Goal: Check status: Check status

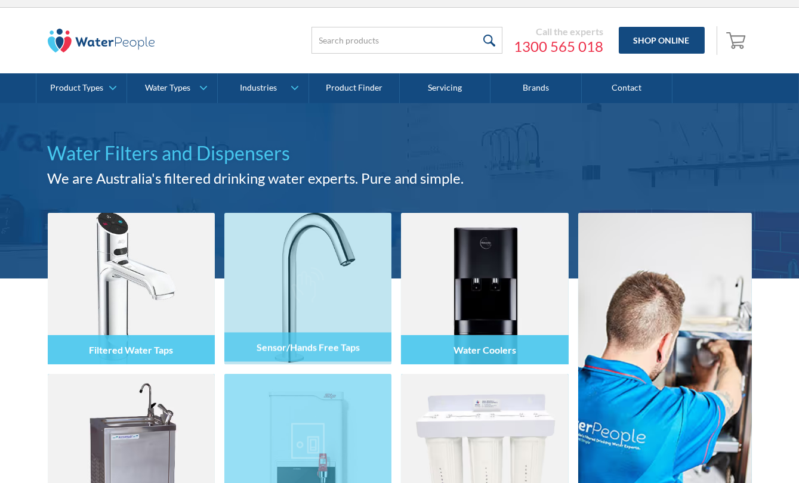
scroll to position [379, 0]
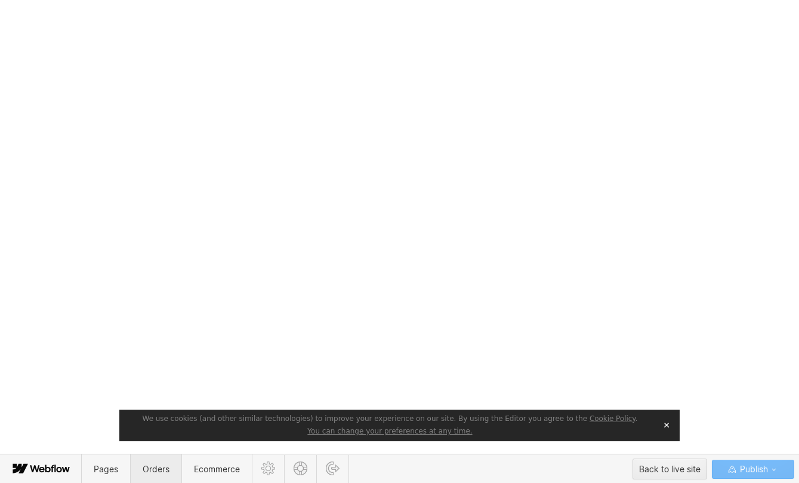
click at [146, 464] on span "Orders" at bounding box center [156, 469] width 27 height 10
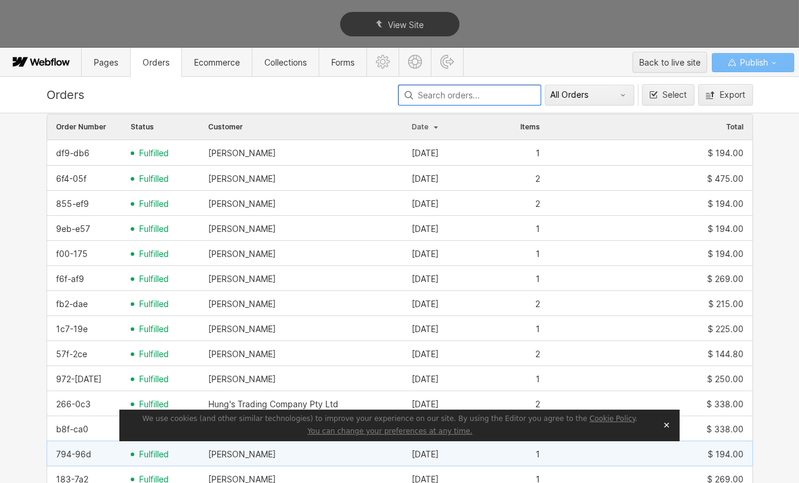
scroll to position [271, 0]
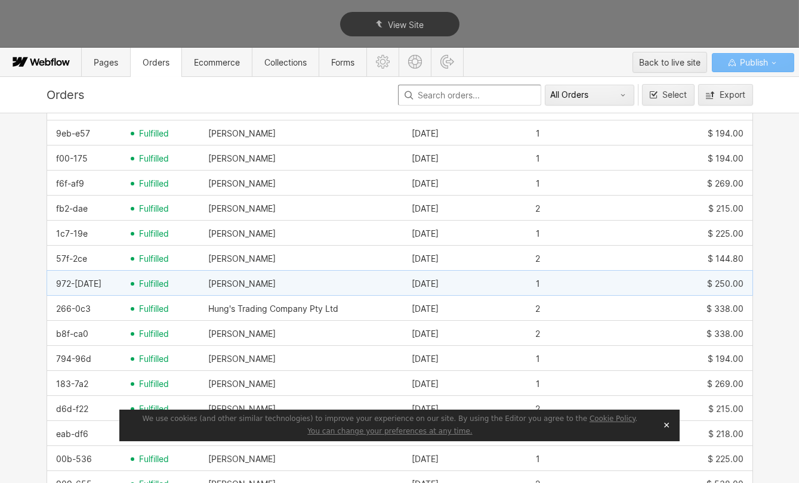
click at [97, 279] on div "972-[DATE]" at bounding box center [84, 283] width 75 height 19
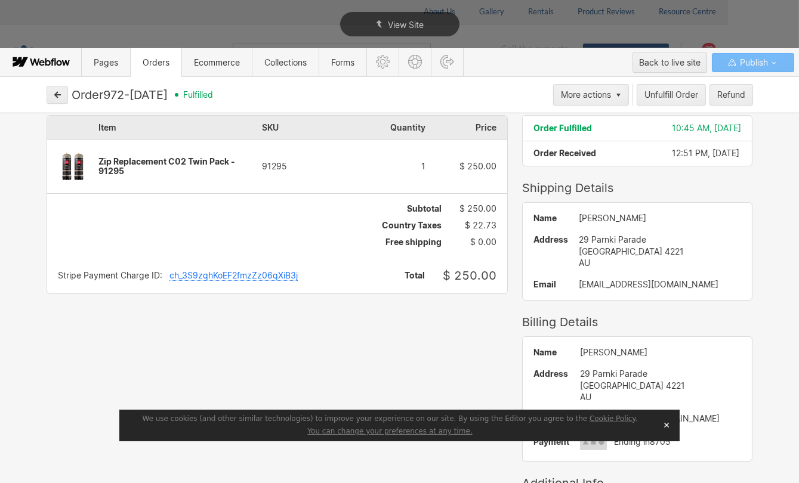
scroll to position [0, 0]
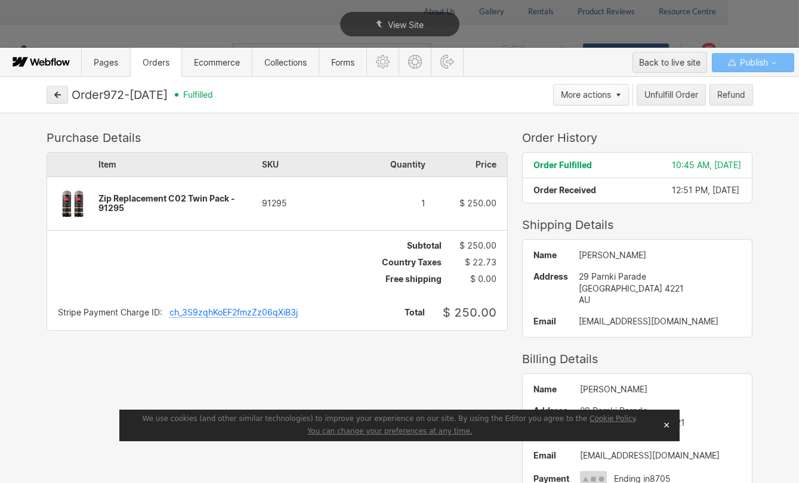
click at [616, 94] on icon "button" at bounding box center [618, 95] width 5 height 4
click at [392, 93] on div at bounding box center [403, 241] width 807 height 483
click at [53, 95] on icon "button" at bounding box center [57, 95] width 8 height 8
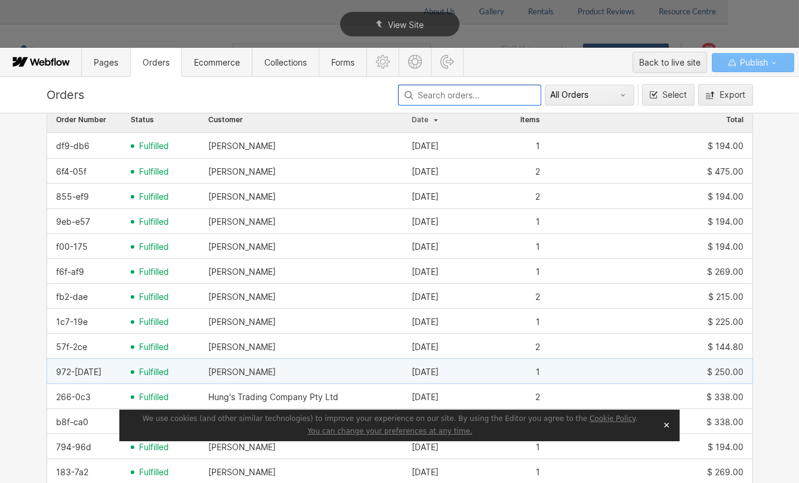
scroll to position [217, 0]
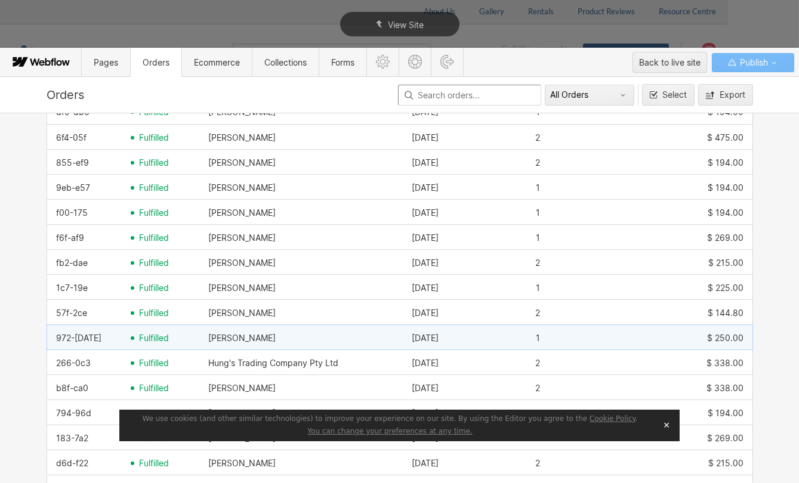
click at [150, 331] on div "fulfilled" at bounding box center [161, 338] width 78 height 19
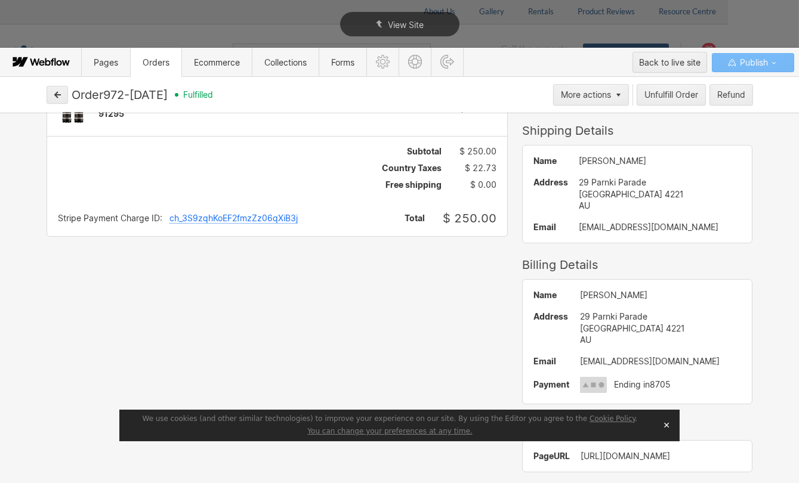
scroll to position [0, 0]
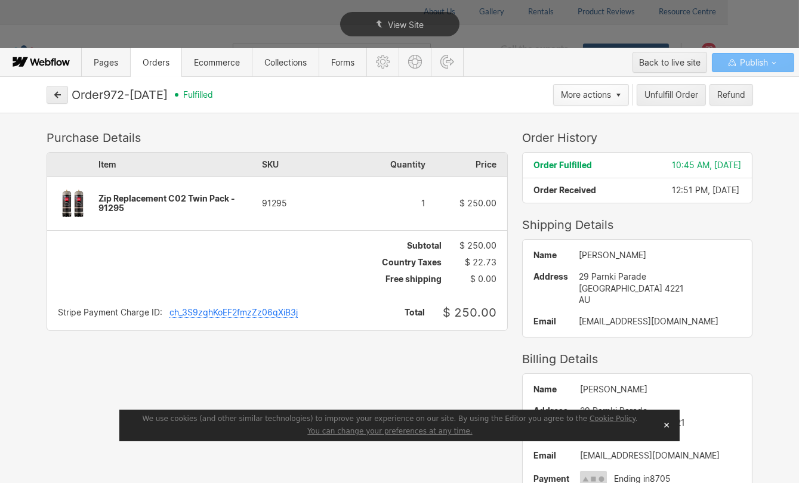
click at [610, 89] on button "More actions" at bounding box center [591, 94] width 76 height 21
click at [455, 122] on div at bounding box center [403, 241] width 807 height 483
click at [52, 93] on button "button" at bounding box center [57, 95] width 21 height 18
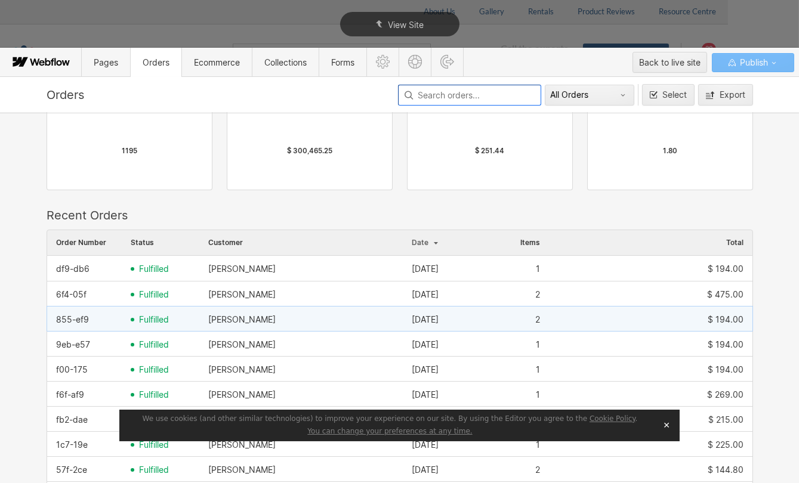
scroll to position [271, 0]
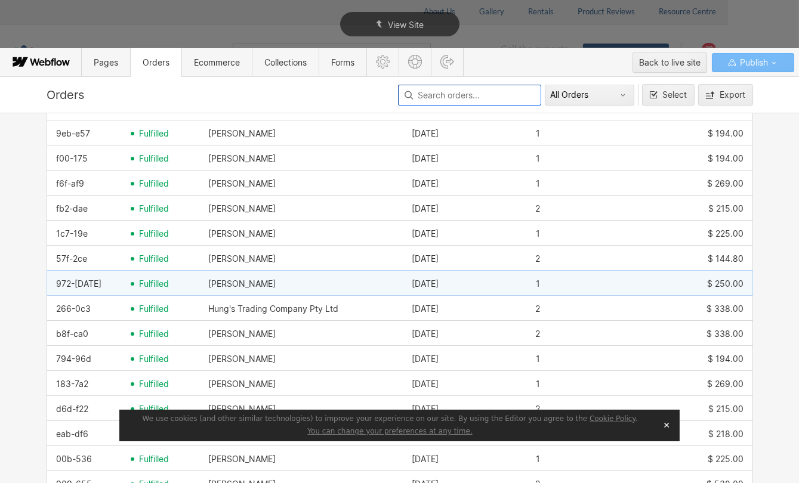
click at [139, 285] on span "fulfilled" at bounding box center [154, 284] width 30 height 10
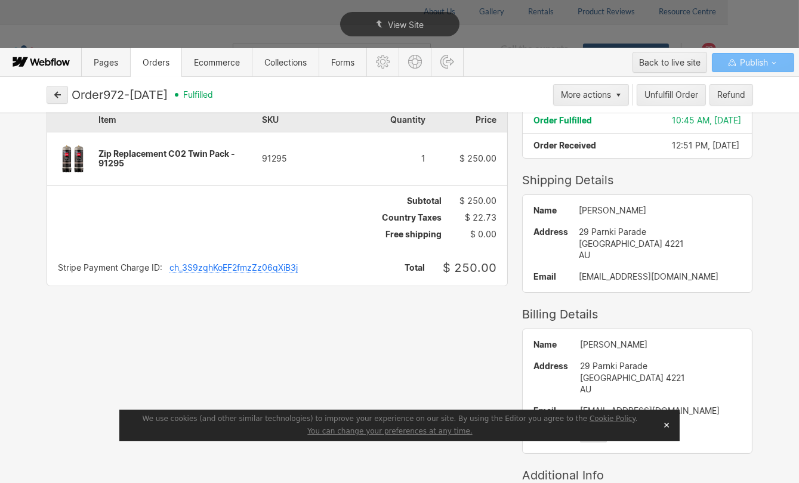
scroll to position [0, 0]
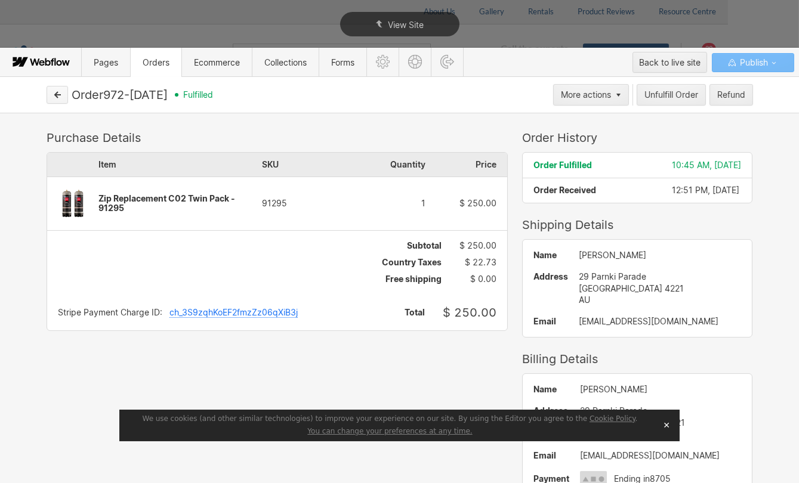
click at [68, 90] on div "Order 972-[DATE] fulfilled More actions Unfulfill Order Refund" at bounding box center [400, 94] width 716 height 21
click at [57, 91] on icon "button" at bounding box center [57, 95] width 8 height 8
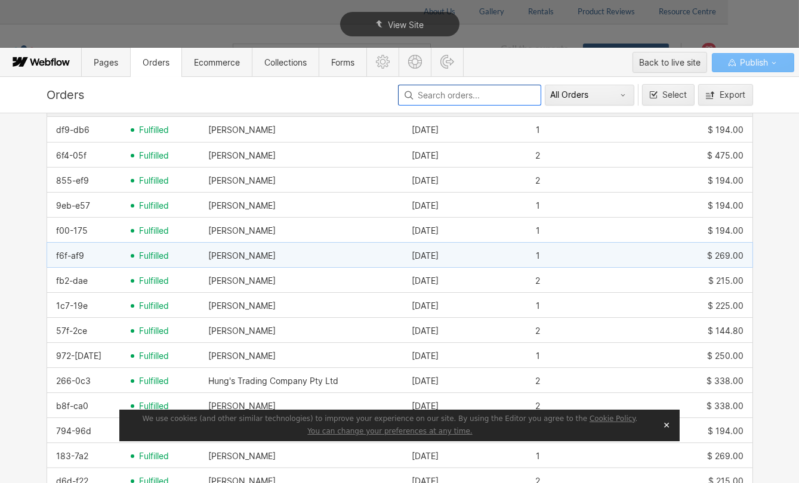
scroll to position [217, 0]
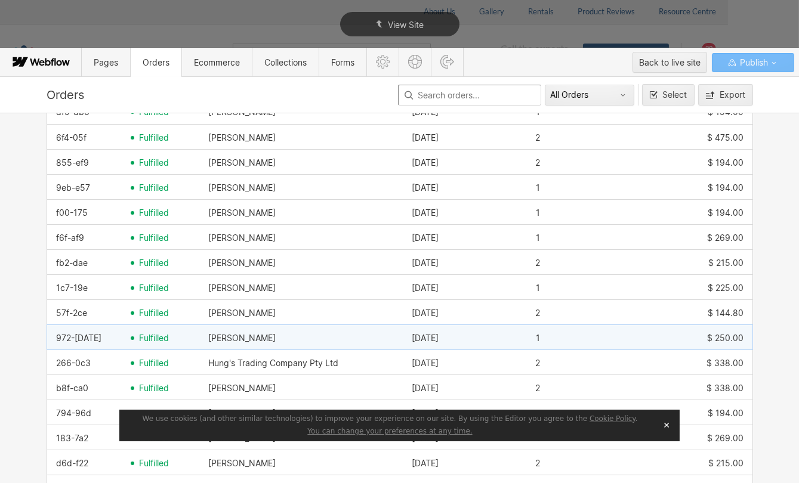
click at [143, 335] on span "fulfilled" at bounding box center [154, 338] width 30 height 10
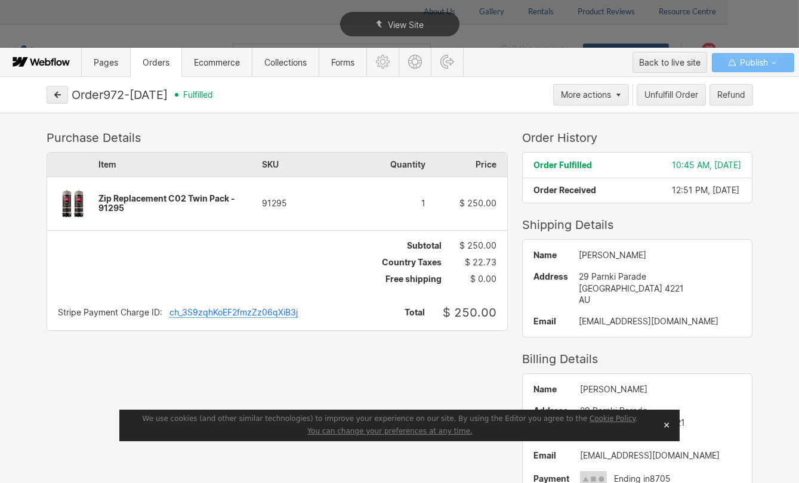
click at [182, 313] on div "ch_3S9zqhKoEF2fmzZz06qXiB3j" at bounding box center [233, 313] width 128 height 10
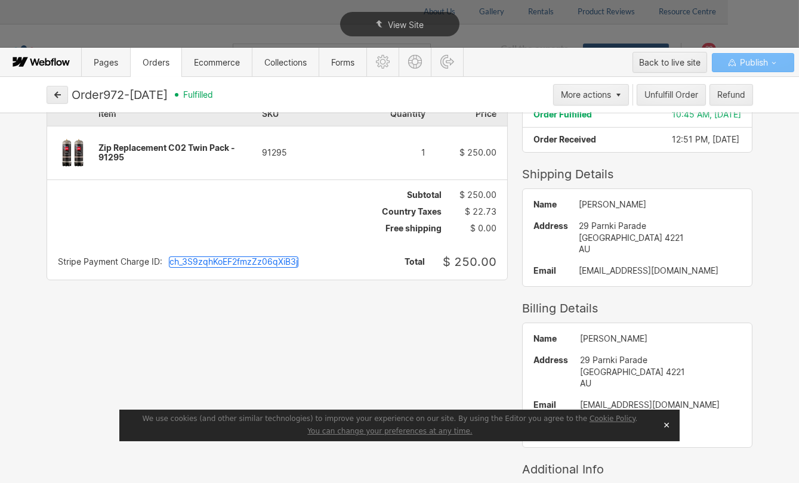
scroll to position [94, 0]
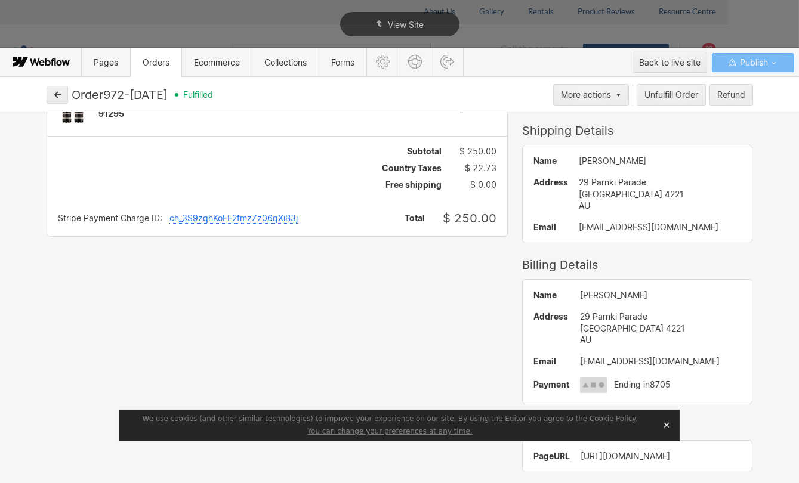
click at [661, 425] on button "✕" at bounding box center [666, 425] width 17 height 18
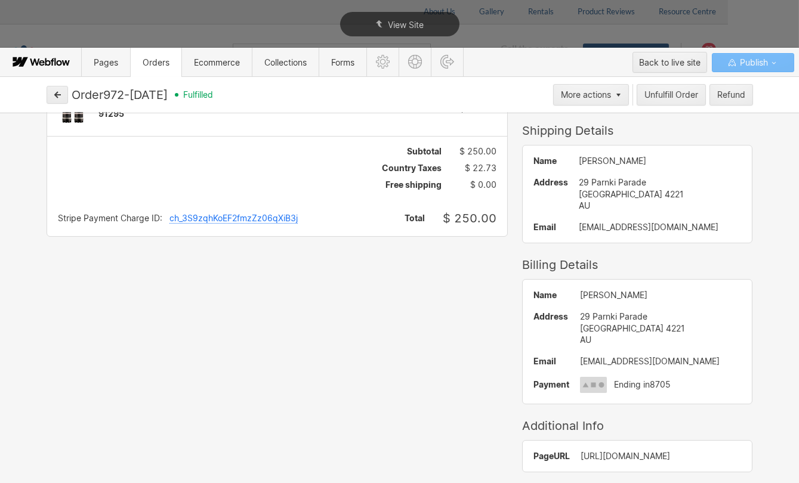
scroll to position [0, 0]
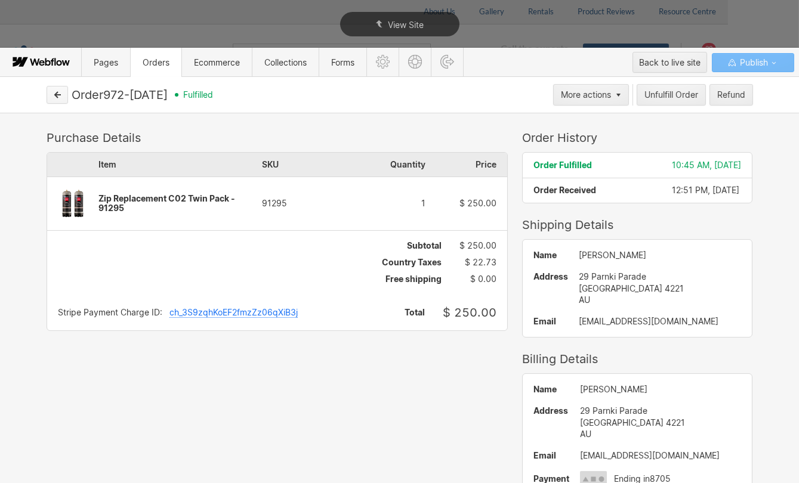
click at [55, 95] on icon "button" at bounding box center [58, 95] width 6 height 6
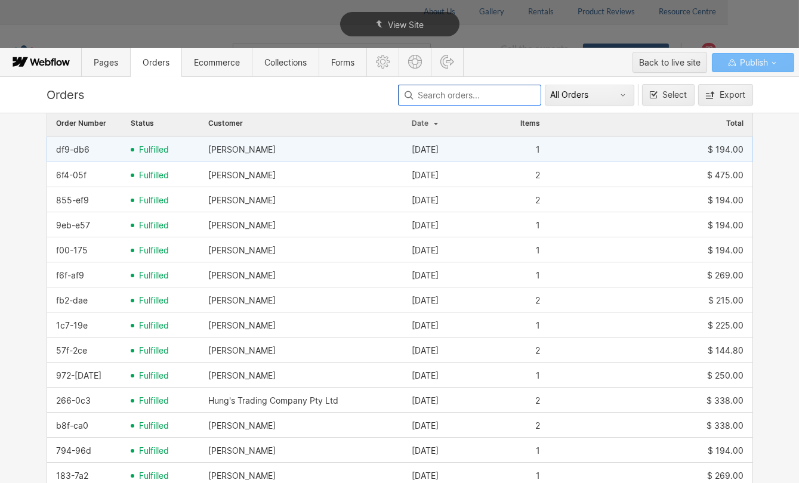
scroll to position [217, 0]
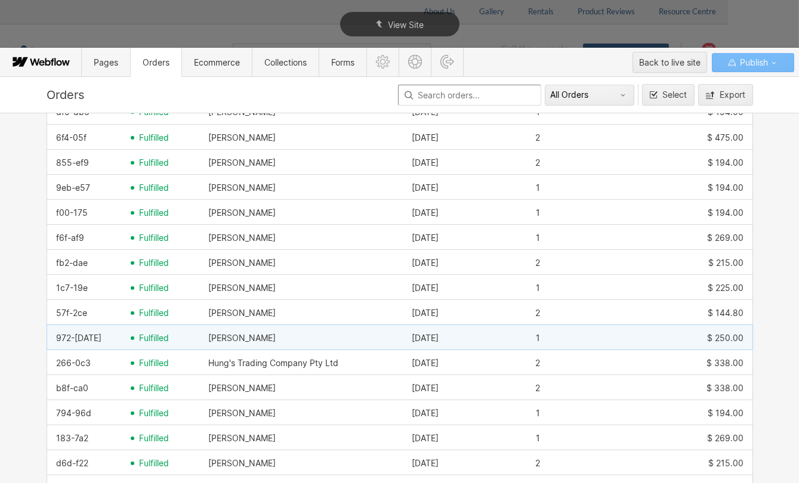
click at [77, 330] on div "972-[DATE]" at bounding box center [84, 338] width 75 height 19
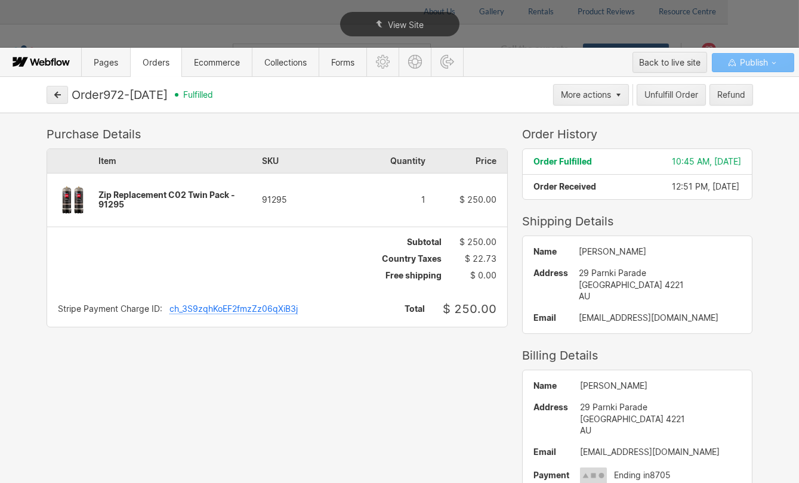
scroll to position [0, 0]
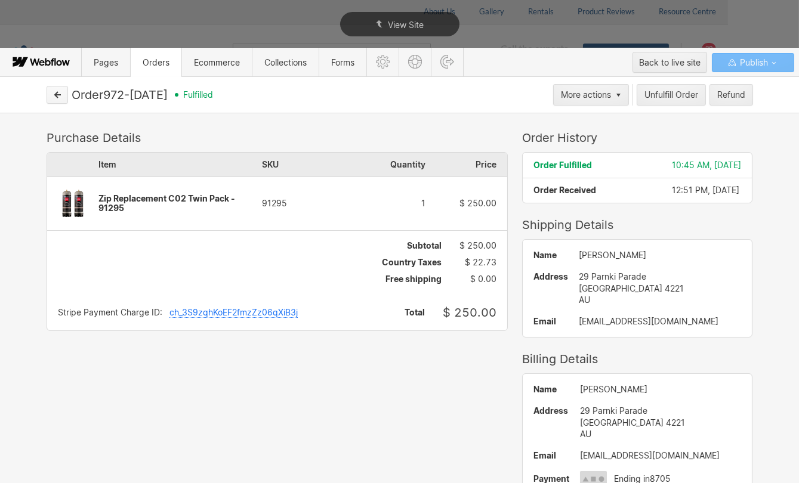
click at [54, 96] on icon "button" at bounding box center [57, 95] width 8 height 8
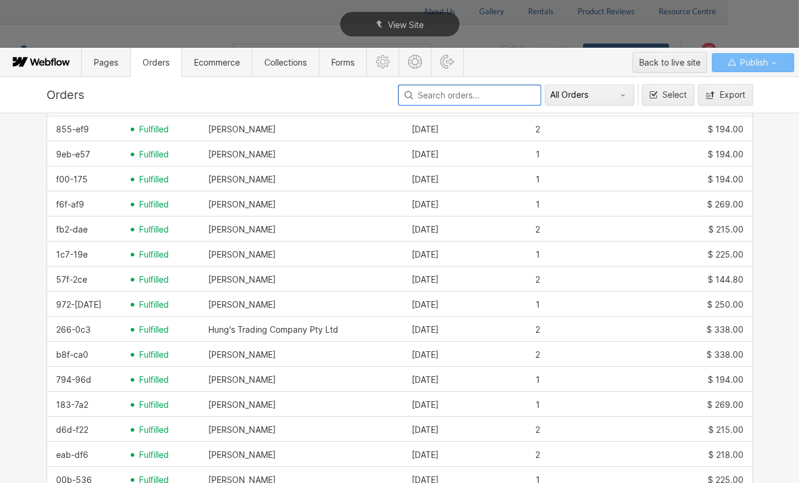
scroll to position [379, 0]
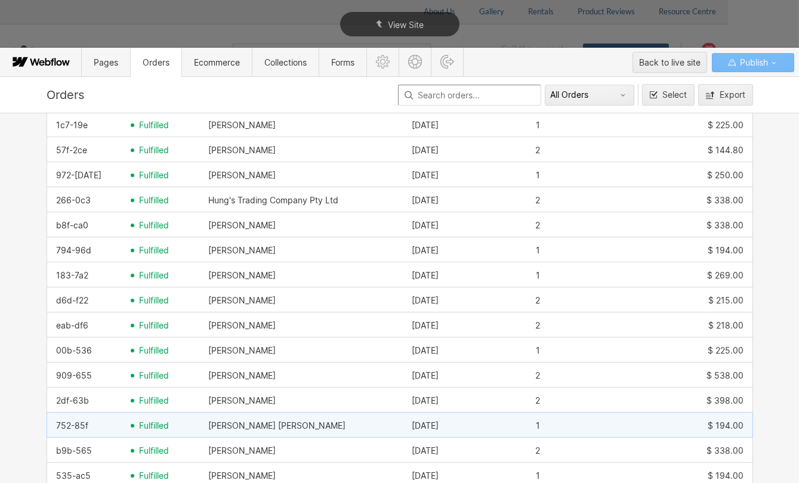
click at [144, 423] on span "fulfilled" at bounding box center [154, 426] width 30 height 10
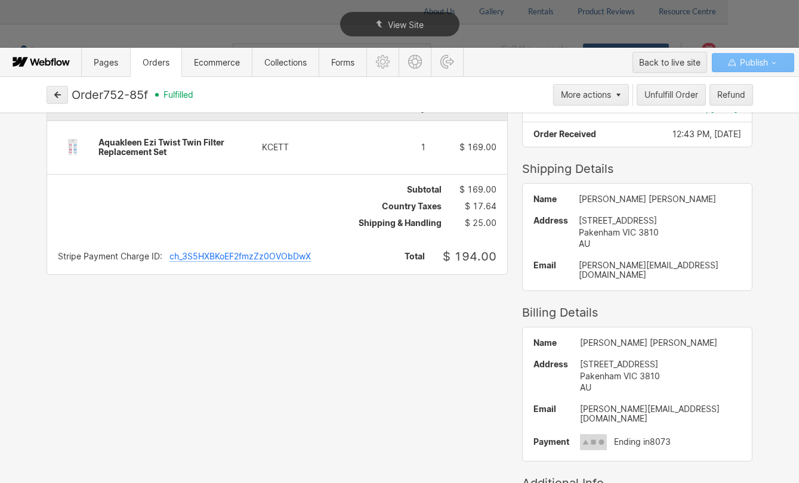
scroll to position [0, 0]
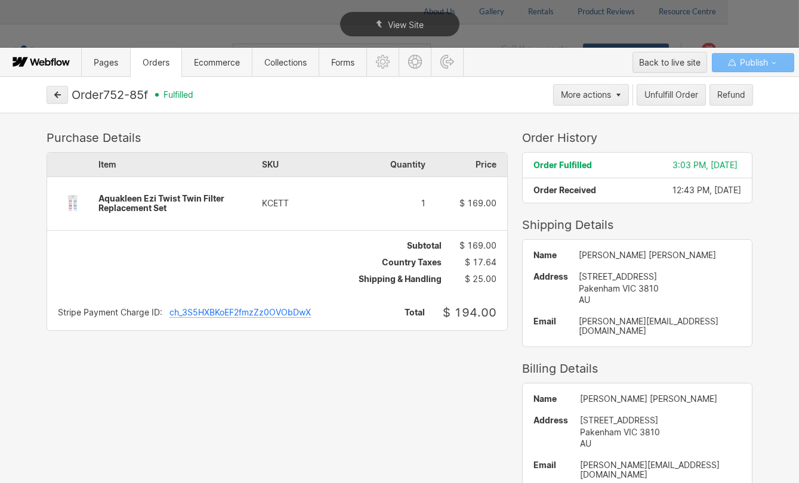
click at [610, 253] on div "[PERSON_NAME] [PERSON_NAME]" at bounding box center [660, 256] width 163 height 10
click at [700, 160] on span "3:03 PM, [DATE]" at bounding box center [704, 165] width 65 height 10
click at [702, 196] on div "Order Fulfilled 3:03 PM, [DATE] Order Received 12:43 PM, [DATE]" at bounding box center [637, 178] width 230 height 50
drag, startPoint x: 715, startPoint y: 166, endPoint x: 723, endPoint y: 128, distance: 38.4
click at [715, 165] on span "3:03 PM, [DATE]" at bounding box center [704, 165] width 65 height 10
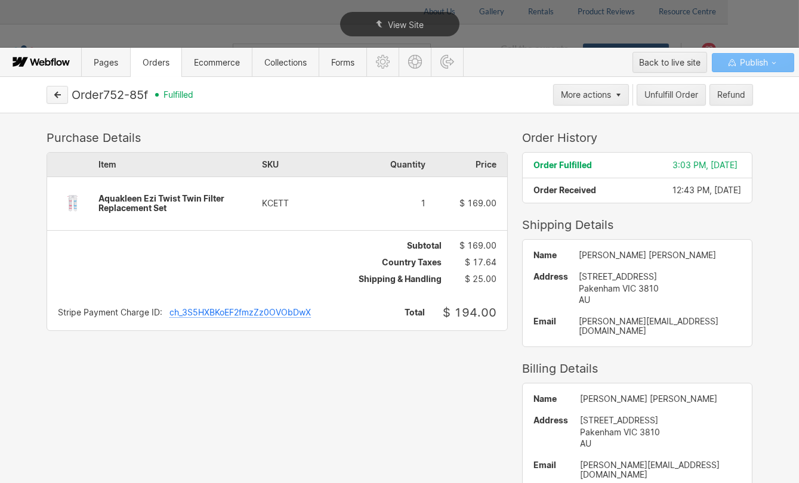
click at [53, 95] on icon "button" at bounding box center [57, 95] width 8 height 8
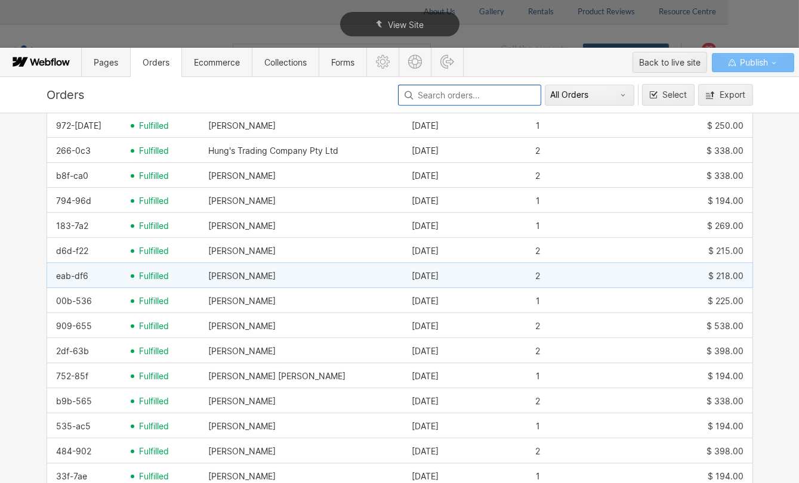
scroll to position [488, 0]
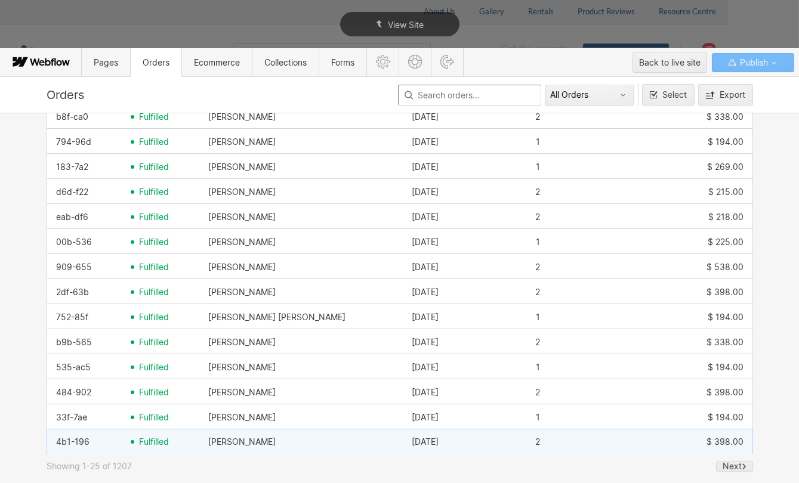
click at [143, 439] on span "fulfilled" at bounding box center [154, 442] width 30 height 10
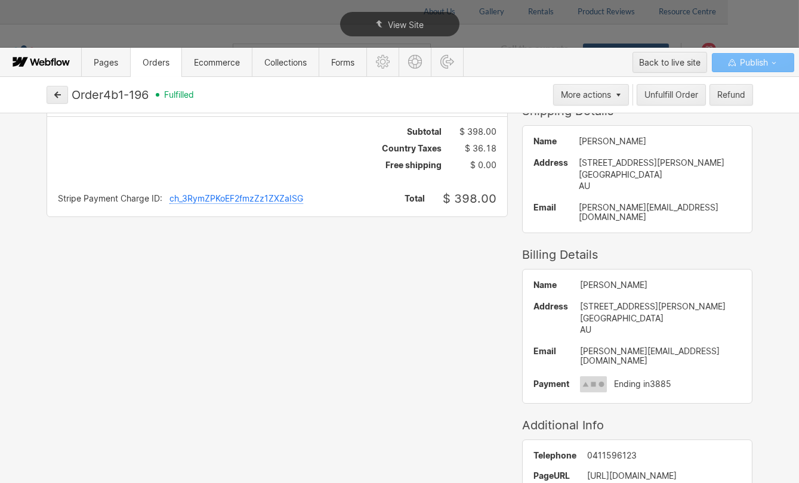
scroll to position [0, 0]
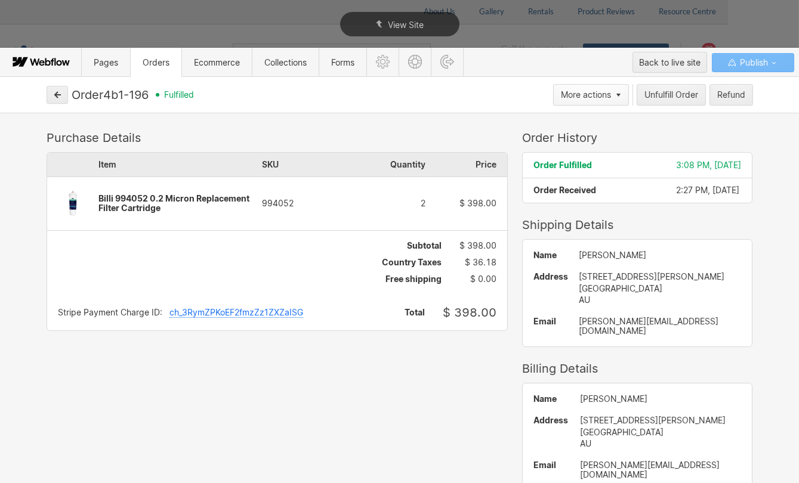
click at [624, 94] on button "More actions" at bounding box center [591, 94] width 76 height 21
click at [477, 116] on div at bounding box center [403, 241] width 807 height 483
click at [51, 100] on button "button" at bounding box center [57, 95] width 21 height 18
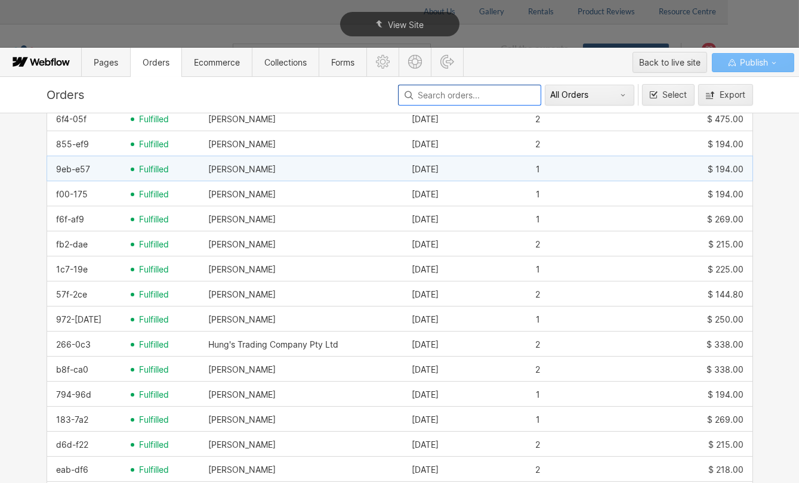
scroll to position [217, 0]
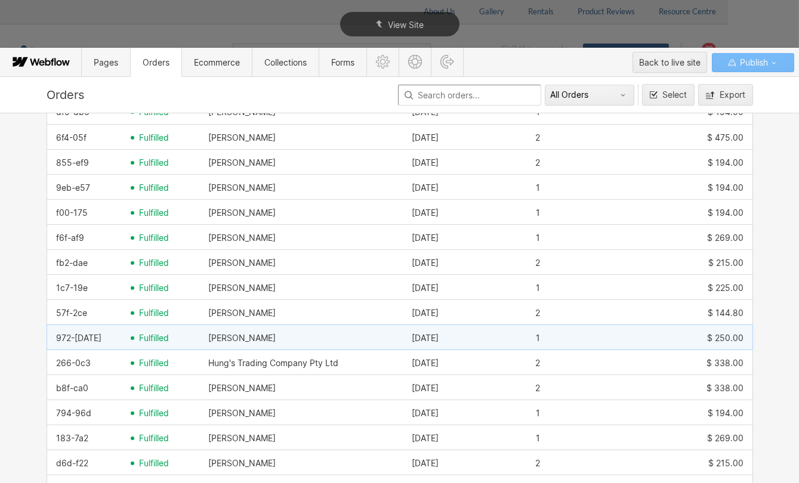
click at [153, 330] on div "fulfilled" at bounding box center [161, 338] width 78 height 19
